Goal: Task Accomplishment & Management: Use online tool/utility

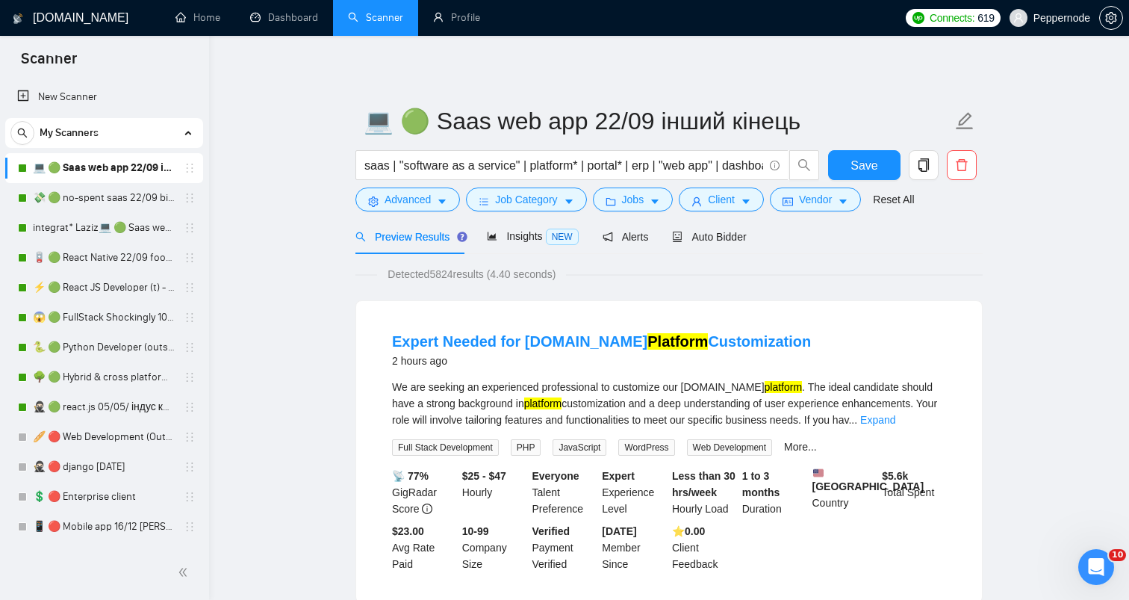
scroll to position [654, 0]
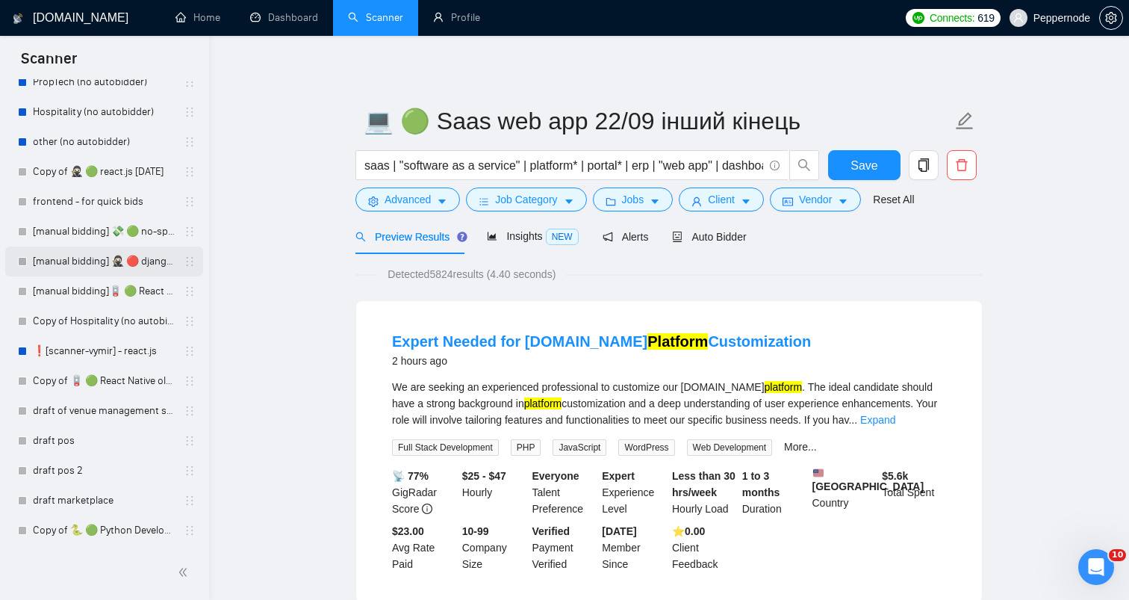
click at [96, 253] on link "[manual bidding] 🥷🏻 🔴 django [DATE]" at bounding box center [104, 262] width 142 height 30
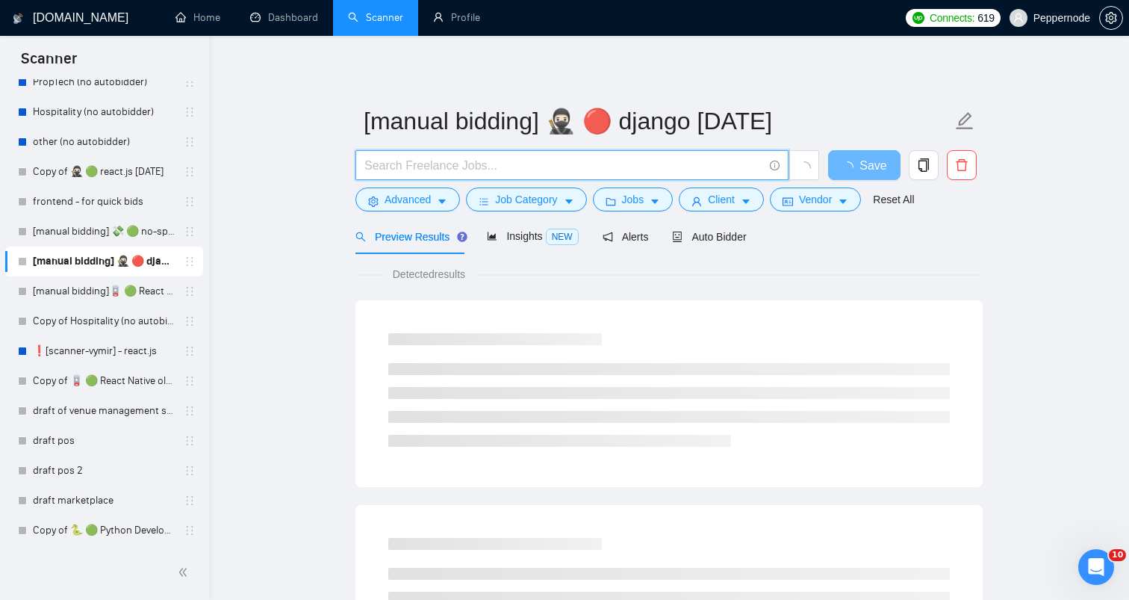
click at [485, 164] on input "text" at bounding box center [564, 165] width 399 height 19
paste input "Senior Python/Django/React Developer Needed"
type input "Senior Python/Django/React Developer Needed"
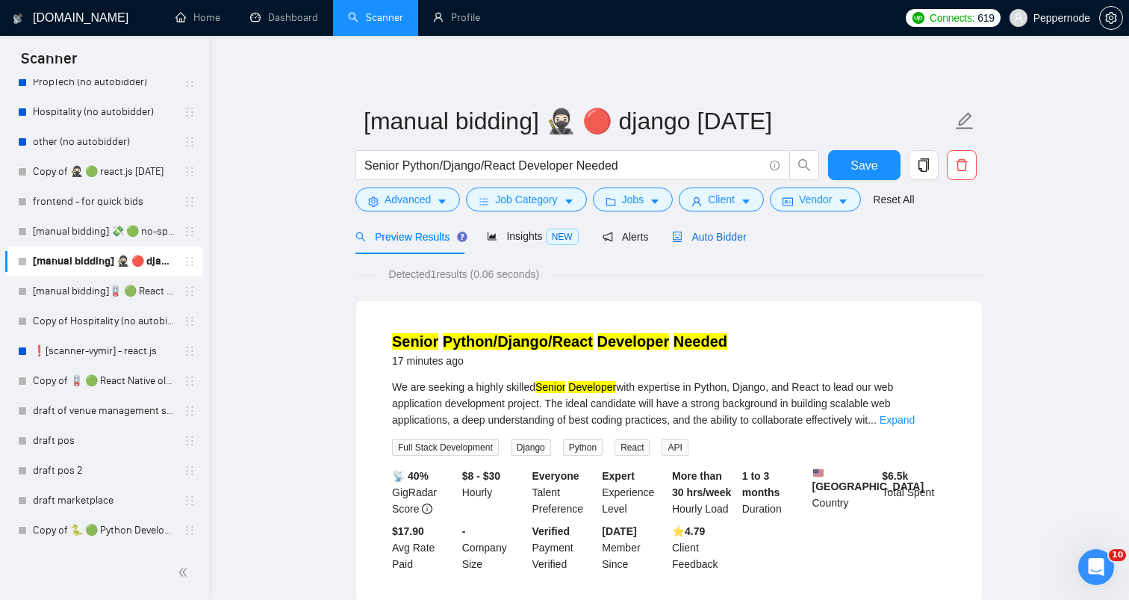
click at [735, 240] on span "Auto Bidder" at bounding box center [709, 237] width 74 height 12
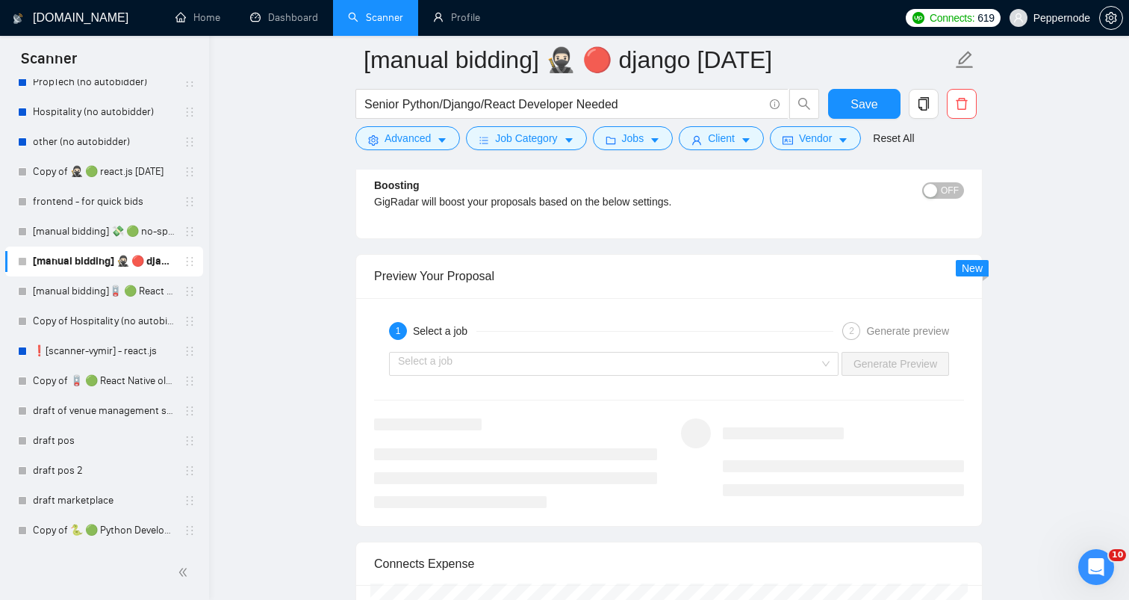
scroll to position [2775, 0]
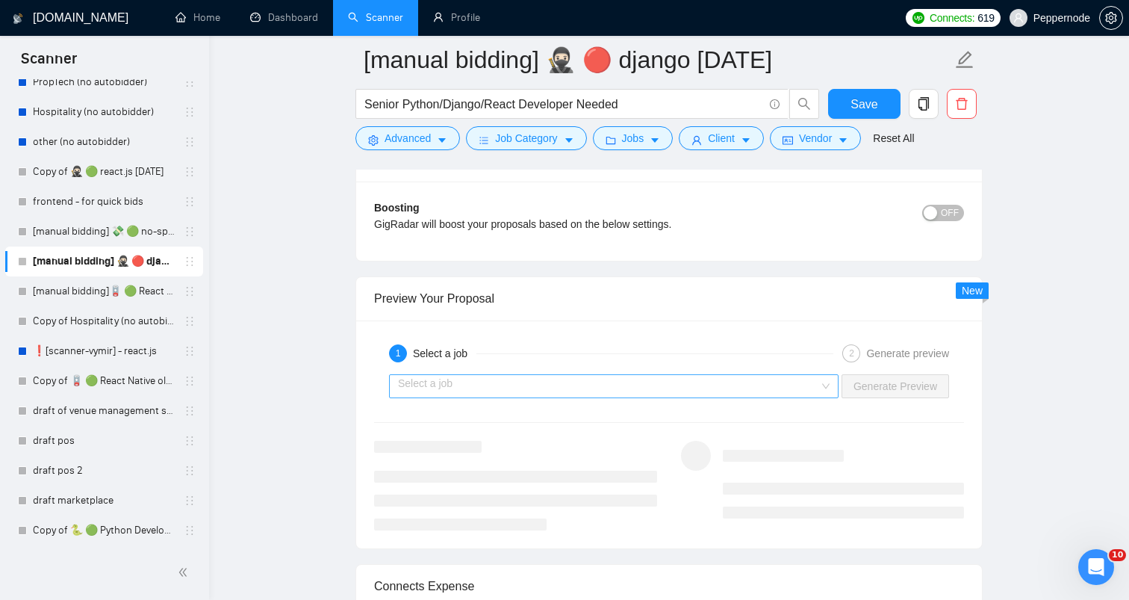
click at [819, 383] on div "Select a job" at bounding box center [614, 386] width 450 height 24
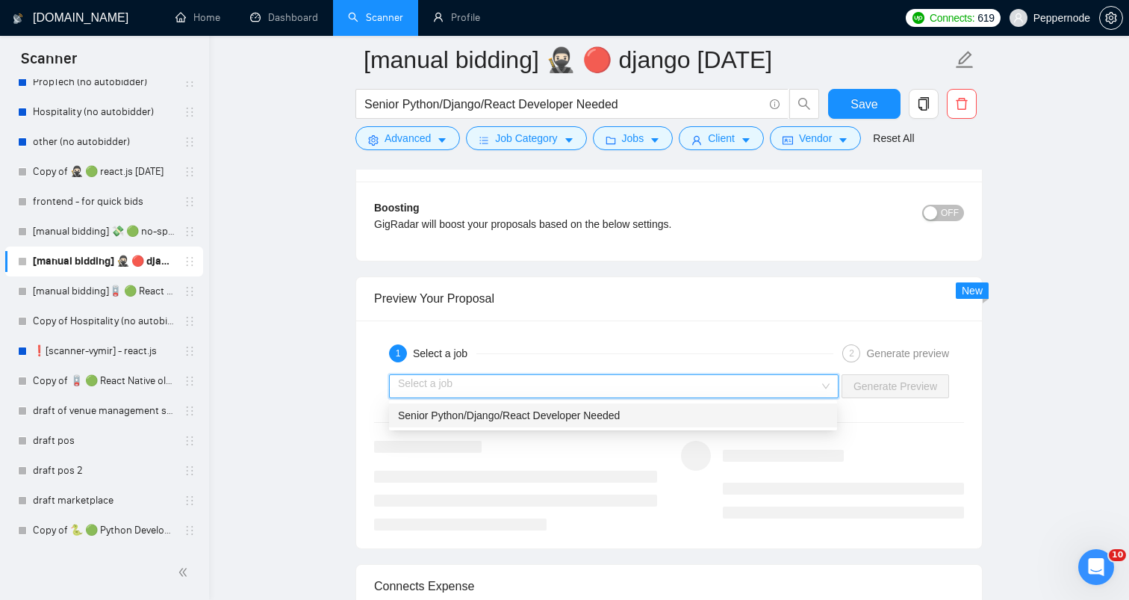
drag, startPoint x: 651, startPoint y: 417, endPoint x: 665, endPoint y: 412, distance: 14.2
click at [651, 417] on div "Senior Python/Django/React Developer Needed" at bounding box center [613, 415] width 430 height 16
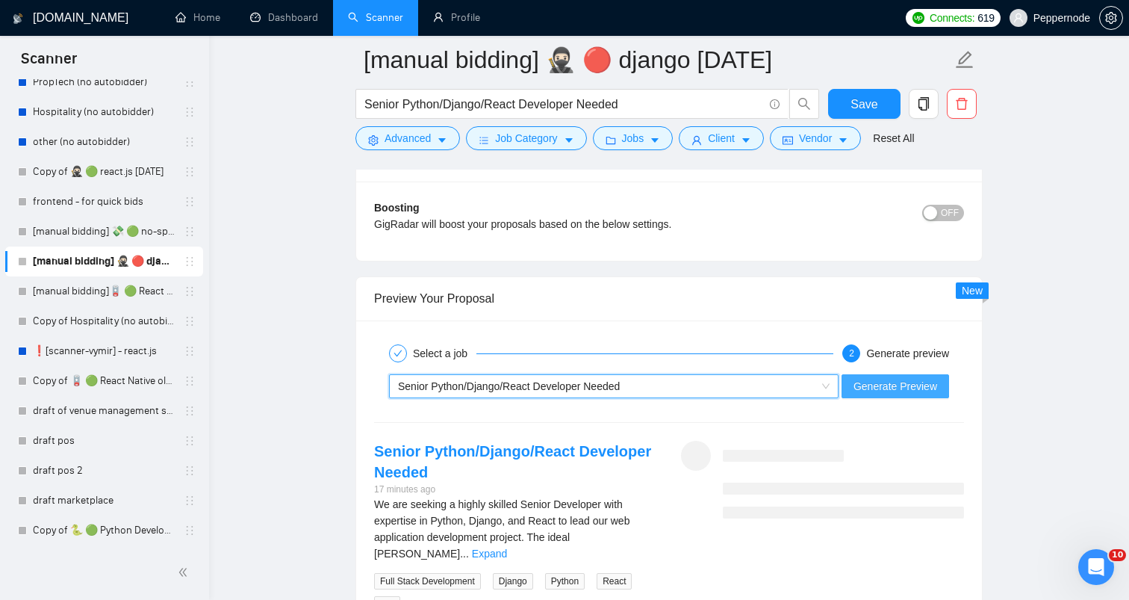
click at [849, 385] on button "Generate Preview" at bounding box center [896, 386] width 108 height 24
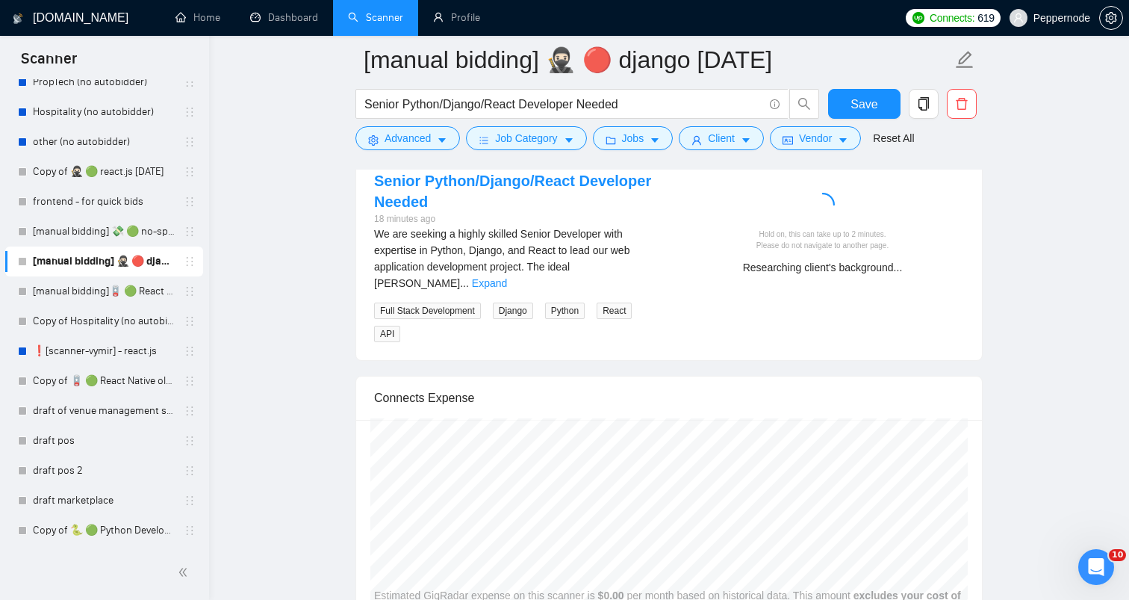
scroll to position [2968, 0]
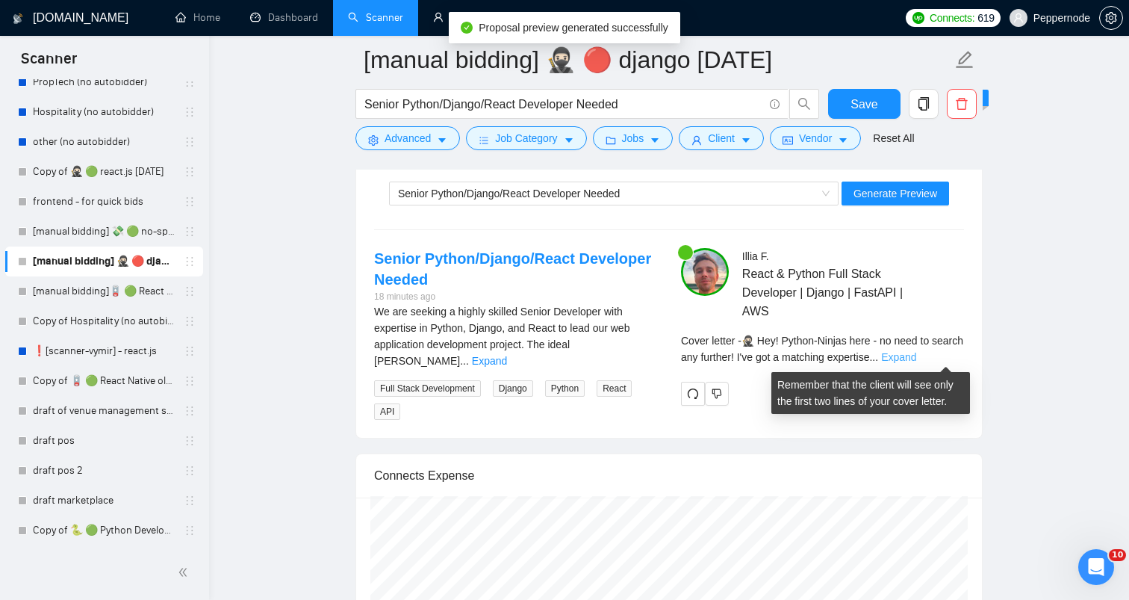
click at [917, 358] on link "Expand" at bounding box center [898, 357] width 35 height 12
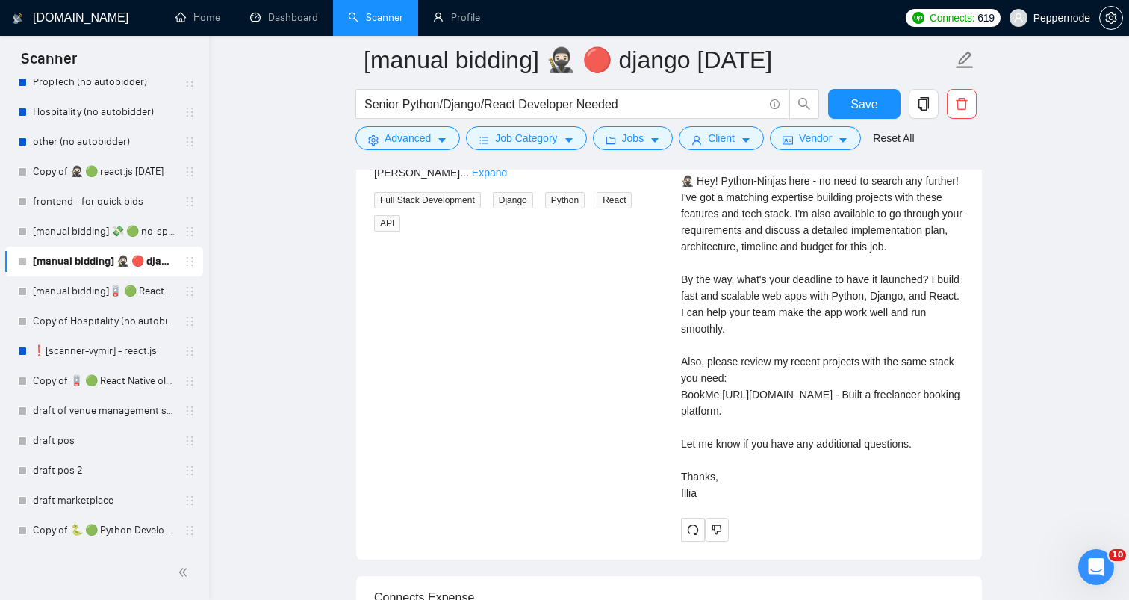
scroll to position [3153, 0]
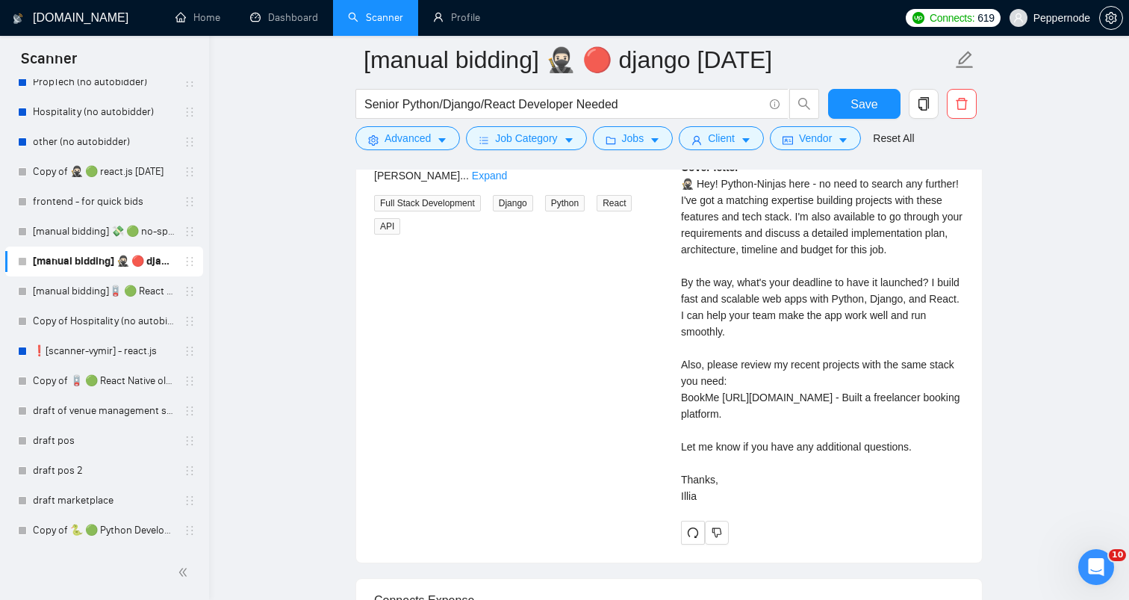
click at [684, 188] on div "Cover letter 🥷🏻 Hey! Python-Ninjas here - no need to search any further! I've g…" at bounding box center [822, 331] width 283 height 345
drag, startPoint x: 681, startPoint y: 185, endPoint x: 767, endPoint y: 555, distance: 380.5
click at [767, 545] on div "[PERSON_NAME] React & Python Full Stack Developer | Django | FastAPI | AWS Cove…" at bounding box center [822, 304] width 307 height 482
copy div "🥷🏻 Hey! Python-Ninjas here - no need to search any further! I've got a matching…"
click at [825, 385] on div "Cover letter 🥷🏻 Hey! Python-Ninjas here - no need to search any further! I've g…" at bounding box center [822, 331] width 283 height 345
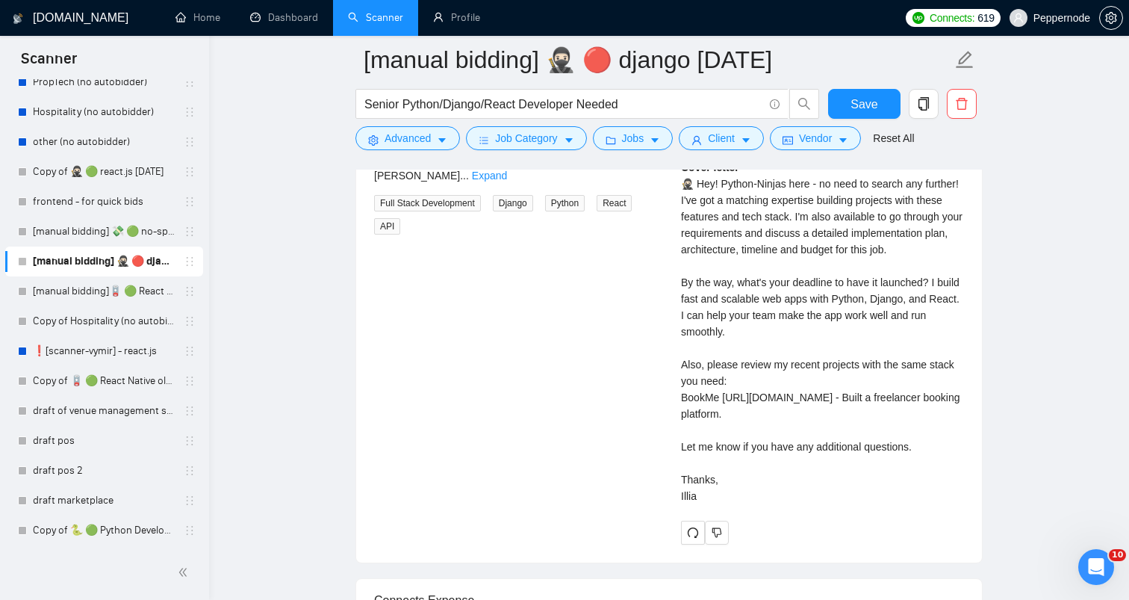
drag, startPoint x: 681, startPoint y: 300, endPoint x: 788, endPoint y: 555, distance: 277.2
click at [788, 504] on div "Cover letter 🥷🏻 Hey! Python-Ninjas here - no need to search any further! I've g…" at bounding box center [822, 331] width 283 height 345
copy div "the way, what's your deadline to have it launched? I build fast and scalable we…"
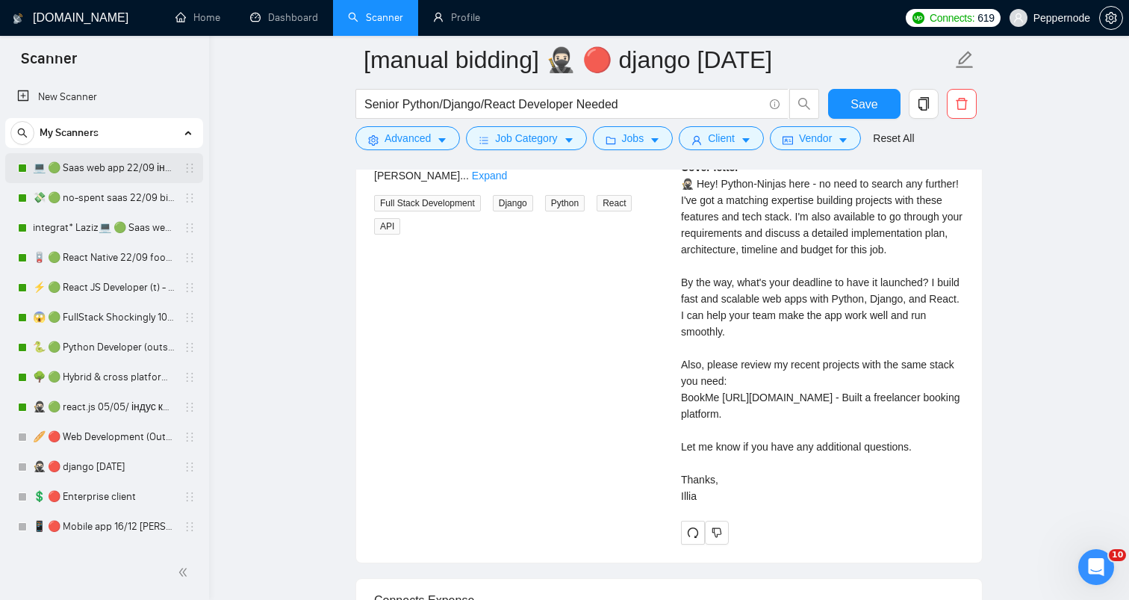
click at [96, 160] on link "💻 🟢 Saas web app 22/09 інший кінець" at bounding box center [104, 168] width 142 height 30
